Goal: Task Accomplishment & Management: Use online tool/utility

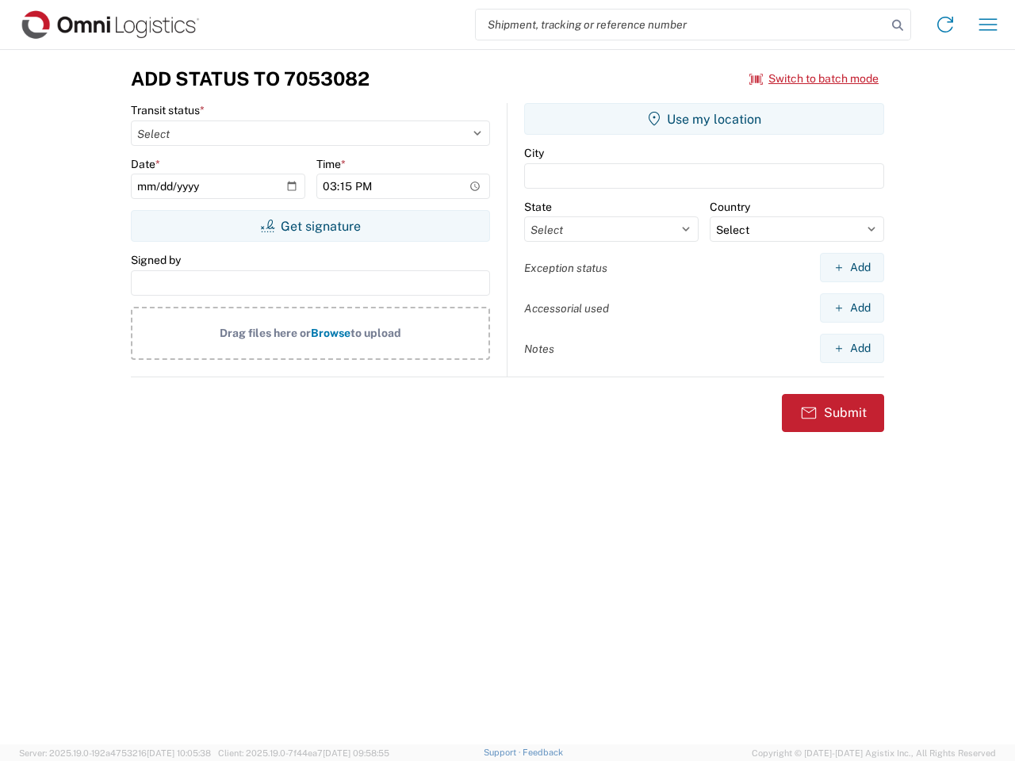
click at [681, 25] on input "search" at bounding box center [681, 25] width 411 height 30
click at [898, 25] on icon at bounding box center [897, 25] width 22 height 22
click at [945, 25] on icon at bounding box center [944, 24] width 25 height 25
click at [988, 25] on icon "button" at bounding box center [988, 24] width 18 height 12
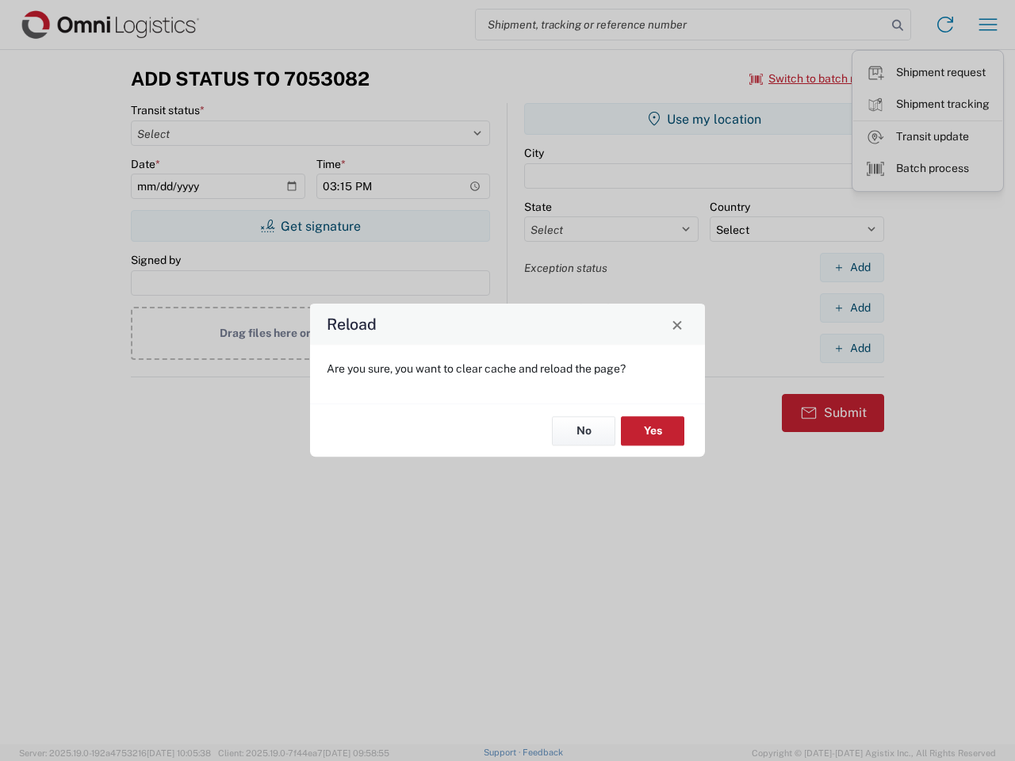
click at [310, 226] on div "Reload Are you sure, you want to clear cache and reload the page? No Yes" at bounding box center [507, 380] width 1015 height 761
click at [704, 119] on div "Reload Are you sure, you want to clear cache and reload the page? No Yes" at bounding box center [507, 380] width 1015 height 761
click at [852, 267] on div "Reload Are you sure, you want to clear cache and reload the page? No Yes" at bounding box center [507, 380] width 1015 height 761
click at [852, 308] on div "Reload Are you sure, you want to clear cache and reload the page? No Yes" at bounding box center [507, 380] width 1015 height 761
click at [852, 348] on div "Reload Are you sure, you want to clear cache and reload the page? No Yes" at bounding box center [507, 380] width 1015 height 761
